Goal: Find specific page/section: Find specific page/section

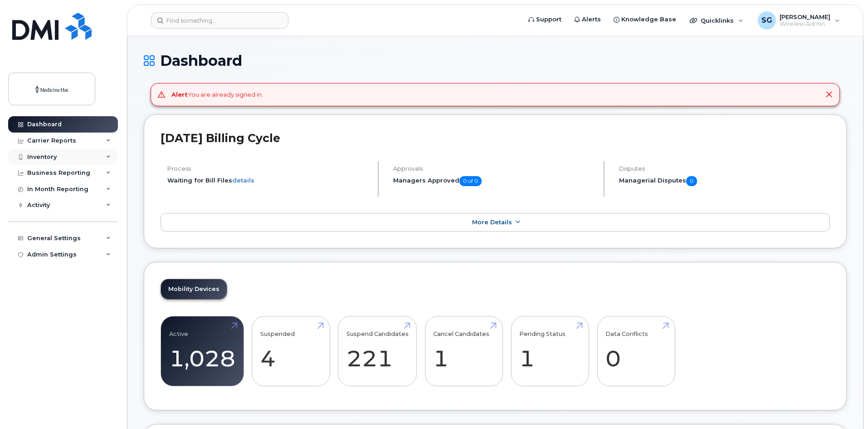
click at [110, 158] on icon at bounding box center [108, 157] width 5 height 5
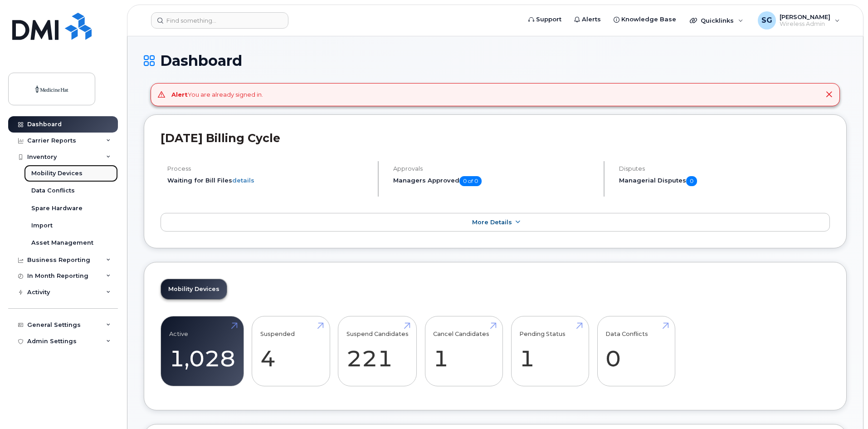
click at [74, 176] on div "Mobility Devices" at bounding box center [56, 173] width 51 height 8
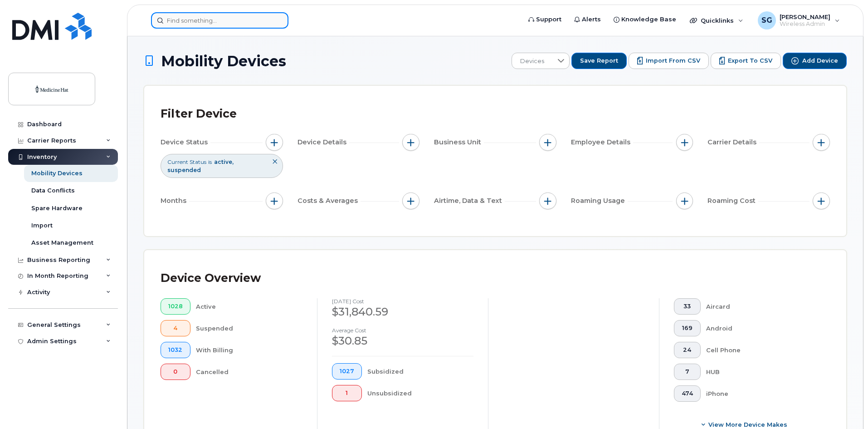
click at [181, 23] on input at bounding box center [219, 20] width 137 height 16
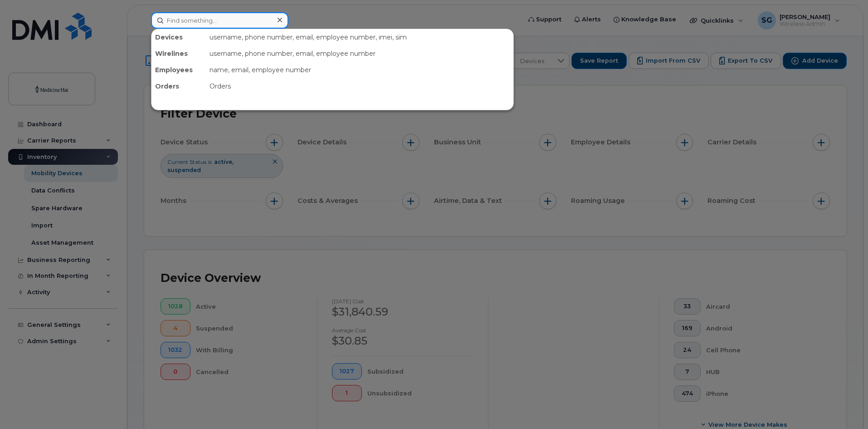
paste input "353524880371671"
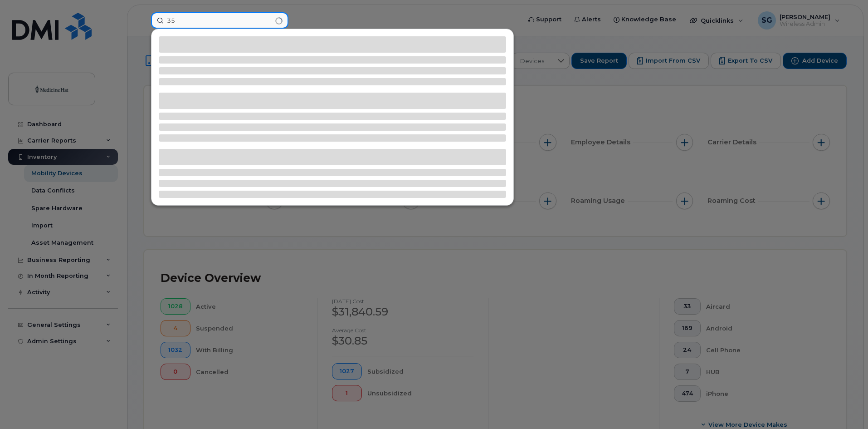
type input "3"
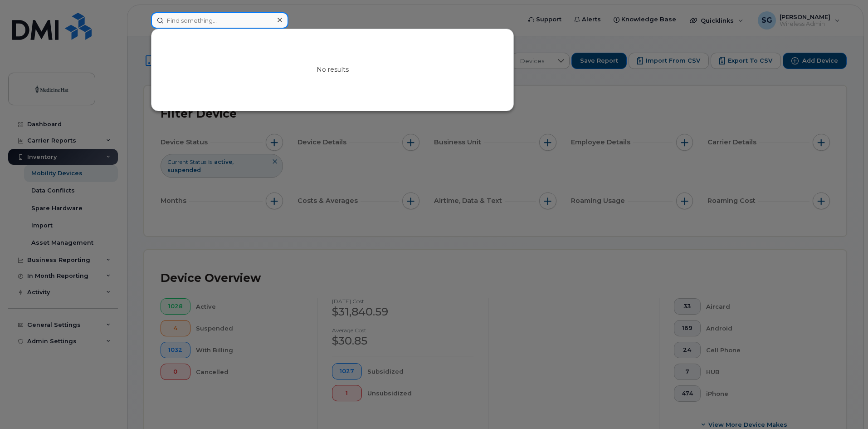
click at [179, 20] on input at bounding box center [219, 20] width 137 height 16
paste input "HN9434VHTW"
type input "HN9434VHTW"
click at [280, 20] on icon at bounding box center [280, 20] width 5 height 5
